Goal: Navigation & Orientation: Understand site structure

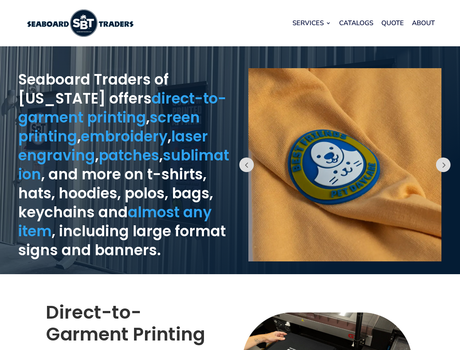
click at [230, 175] on div "Prev" at bounding box center [345, 160] width 230 height 221
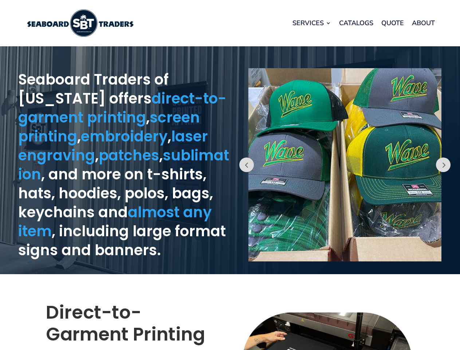
click at [230, 175] on div "Prev" at bounding box center [345, 160] width 230 height 221
click at [312, 23] on link "Services" at bounding box center [312, 23] width 39 height 28
click at [247, 165] on button "Prev" at bounding box center [247, 164] width 15 height 15
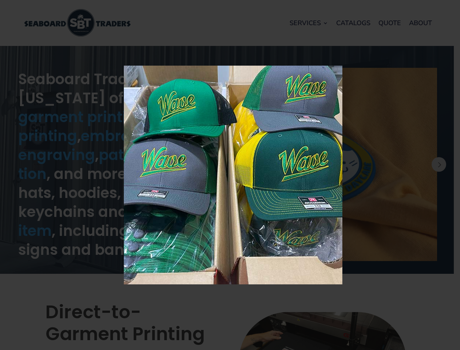
click at [343, 165] on img at bounding box center [233, 175] width 219 height 219
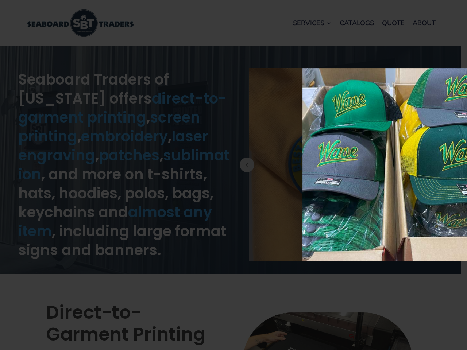
click at [455, 165] on div "× Loading..." at bounding box center [233, 175] width 467 height 350
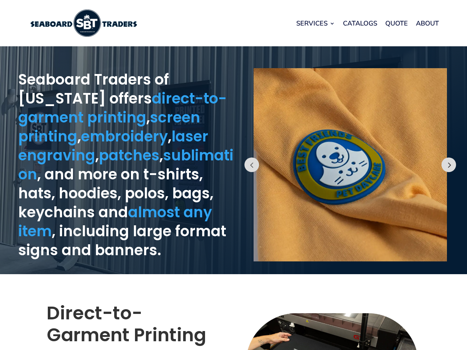
click at [444, 165] on button "Prev" at bounding box center [448, 164] width 15 height 15
